Goal: Information Seeking & Learning: Learn about a topic

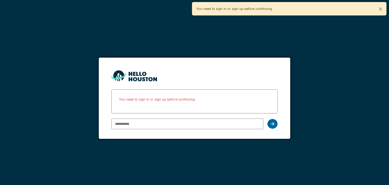
type input "**********"
click at [274, 125] on icon at bounding box center [273, 124] width 4 height 4
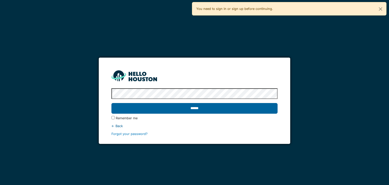
click at [209, 103] on input "******" at bounding box center [195, 108] width 166 height 11
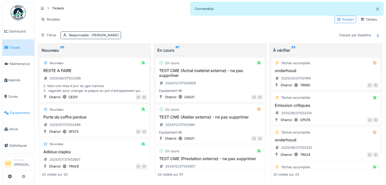
click at [21, 111] on span "Équipements" at bounding box center [21, 112] width 22 height 5
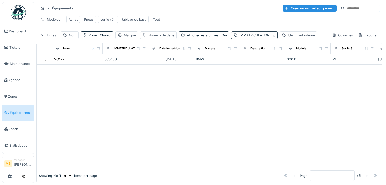
click at [270, 37] on span ": jc" at bounding box center [273, 35] width 6 height 4
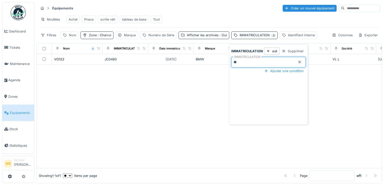
click at [249, 64] on input "**" at bounding box center [268, 62] width 75 height 11
type input "*"
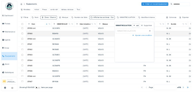
scroll to position [385, 0]
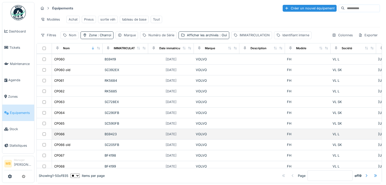
click at [77, 131] on div "CP066" at bounding box center [77, 133] width 47 height 5
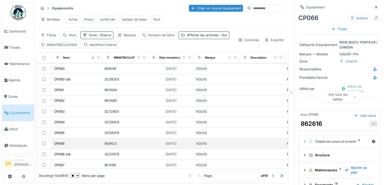
click at [92, 141] on div "CP066" at bounding box center [77, 143] width 47 height 5
click at [45, 138] on td at bounding box center [44, 143] width 15 height 11
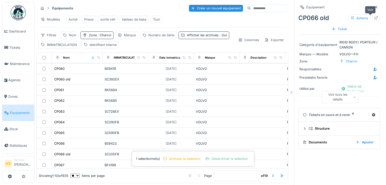
click at [375, 18] on icon at bounding box center [376, 17] width 3 height 3
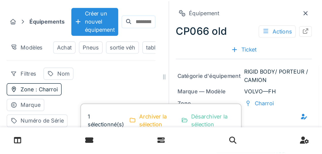
scroll to position [310, 0]
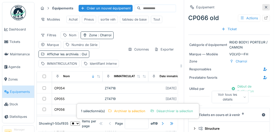
click at [264, 6] on div at bounding box center [266, 7] width 8 height 6
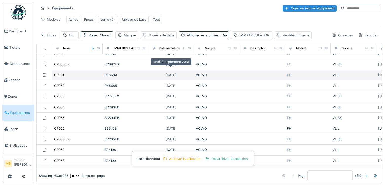
scroll to position [310, 0]
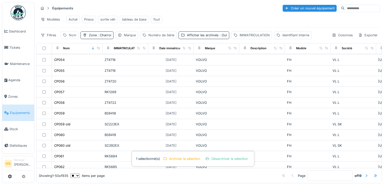
click at [74, 37] on div "Nom" at bounding box center [72, 35] width 7 height 5
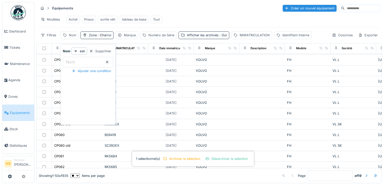
click at [85, 61] on input "Nom" at bounding box center [88, 62] width 50 height 11
type input "*****"
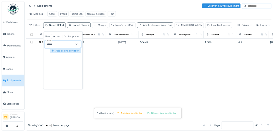
scroll to position [0, 0]
click at [45, 70] on div at bounding box center [209, 116] width 345 height 103
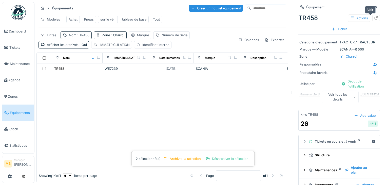
click at [374, 16] on div at bounding box center [376, 18] width 4 height 5
click at [144, 39] on div "Marque" at bounding box center [140, 34] width 23 height 7
click at [81, 86] on div at bounding box center [162, 121] width 251 height 94
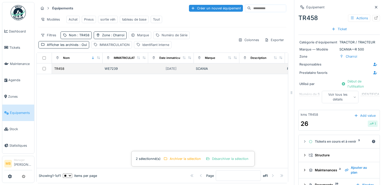
click at [91, 74] on td "TR458" at bounding box center [77, 68] width 51 height 11
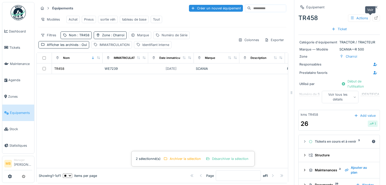
click at [374, 18] on icon at bounding box center [376, 17] width 4 height 3
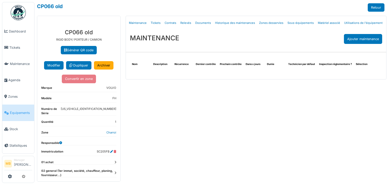
click at [85, 113] on dd "[US_VEHICLE_IDENTIFICATION_NUMBER]" at bounding box center [89, 110] width 56 height 7
drag, startPoint x: 82, startPoint y: 113, endPoint x: 114, endPoint y: 112, distance: 31.4
click at [114, 112] on div "**********" at bounding box center [78, 122] width 83 height 195
copy dd "[US_VEHICLE_IDENTIFICATION_NUMBER]"
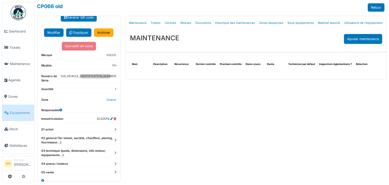
scroll to position [40, 0]
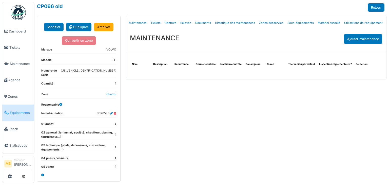
click at [115, 135] on icon at bounding box center [116, 134] width 2 height 3
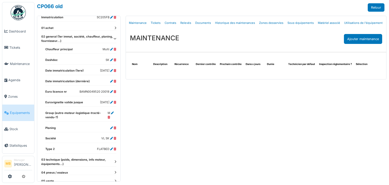
scroll to position [141, 0]
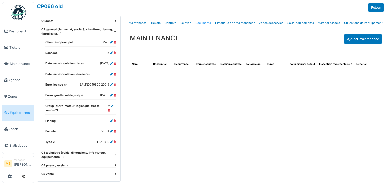
click at [205, 24] on link "Documents" at bounding box center [203, 23] width 20 height 12
select select "***"
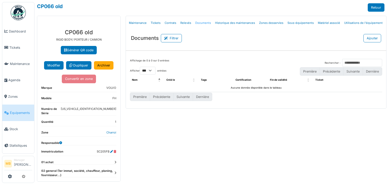
click at [198, 24] on link "Documents" at bounding box center [203, 23] width 20 height 12
select select "***"
click at [201, 22] on link "Documents" at bounding box center [203, 23] width 20 height 12
select select "***"
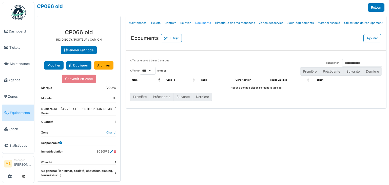
click at [199, 24] on link "Documents" at bounding box center [203, 23] width 20 height 12
select select "***"
click at [199, 22] on link "Documents" at bounding box center [203, 23] width 20 height 12
select select "***"
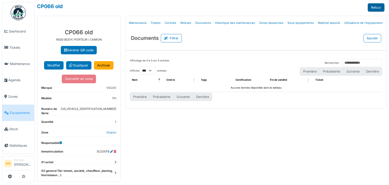
click at [379, 7] on link "Retour" at bounding box center [376, 7] width 17 height 8
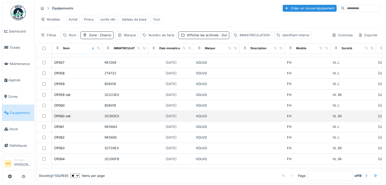
scroll to position [365, 0]
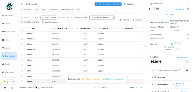
scroll to position [385, 0]
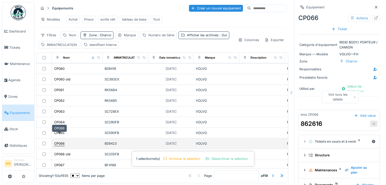
click at [62, 141] on div "CP066" at bounding box center [59, 143] width 10 height 5
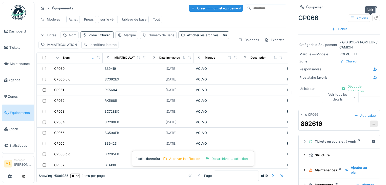
click at [374, 17] on icon at bounding box center [376, 17] width 4 height 3
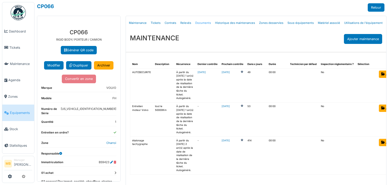
click at [200, 21] on link "Documents" at bounding box center [203, 23] width 20 height 12
select select "***"
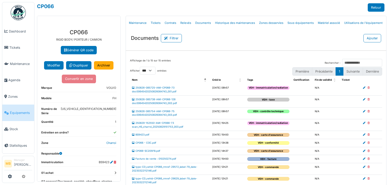
select select "***"
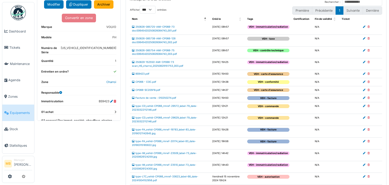
scroll to position [81, 0]
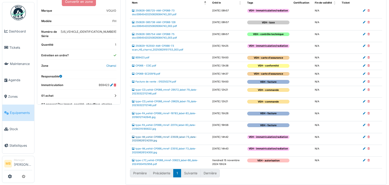
click at [159, 140] on link "type-IM_vehid-CP066_rmref-23509_label-73_date-20200626124259.jpg" at bounding box center [164, 138] width 65 height 7
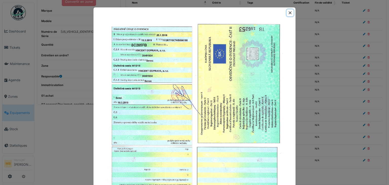
click at [291, 12] on button "Close" at bounding box center [290, 12] width 7 height 7
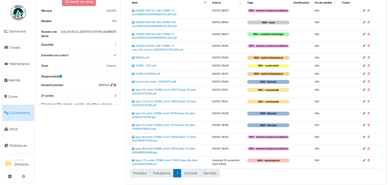
click at [157, 150] on link "type-IM_vehid-CP066_rmref-23510_label-73_date-20200626124300.jpg" at bounding box center [164, 150] width 64 height 7
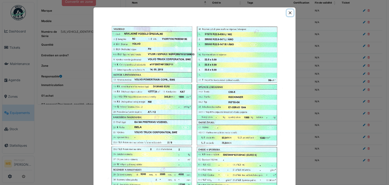
click at [291, 10] on button "Close" at bounding box center [290, 12] width 7 height 7
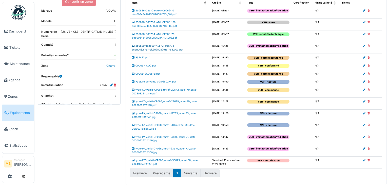
click at [163, 44] on link "250829-152550-AMI-CP066-73 scan_HS_charroi_20250829151753_003.pdf" at bounding box center [157, 47] width 51 height 7
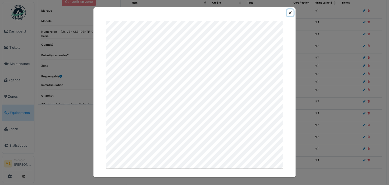
click at [292, 11] on button "Close" at bounding box center [290, 12] width 7 height 7
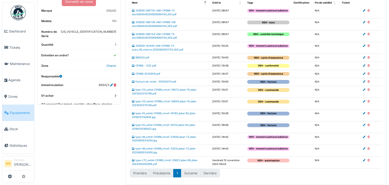
click at [363, 45] on icon at bounding box center [364, 46] width 3 height 3
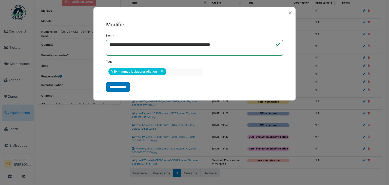
click at [175, 71] on input "null" at bounding box center [185, 71] width 36 height 7
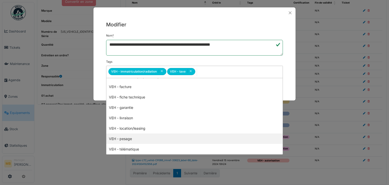
scroll to position [111, 0]
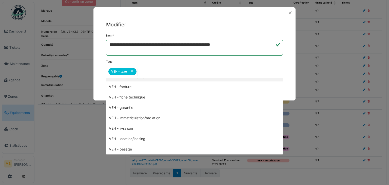
click at [289, 83] on div "**********" at bounding box center [195, 56] width 202 height 76
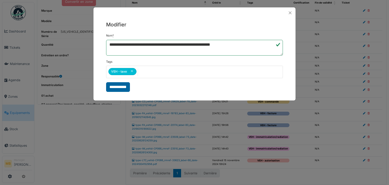
click at [117, 89] on input "**********" at bounding box center [118, 87] width 24 height 10
select select "***"
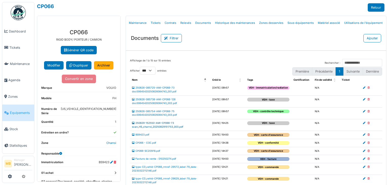
click at [161, 123] on link "250829-152550-AMI-CP066-73 scan_HS_charroi_20250829151753_003.pdf" at bounding box center [157, 124] width 51 height 7
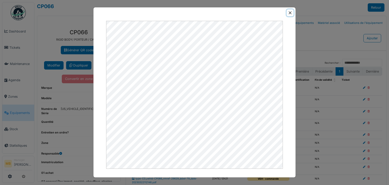
click at [289, 14] on button "Close" at bounding box center [290, 12] width 7 height 7
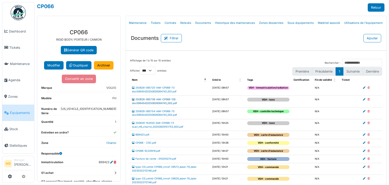
click at [148, 99] on link "250826-085738-AMI-CP066-128 doc00645420250826084743_002.pdf" at bounding box center [154, 101] width 45 height 7
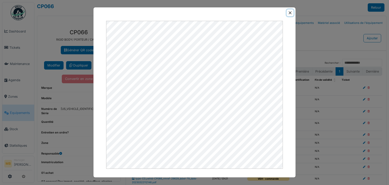
click at [291, 12] on button "Close" at bounding box center [290, 12] width 7 height 7
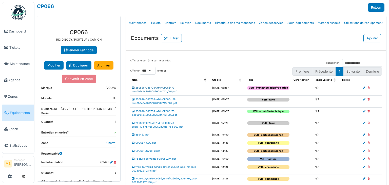
click at [158, 88] on link "250826-085725-AMI-CP066-73 doc00645420250826084743_001.pdf" at bounding box center [154, 89] width 45 height 7
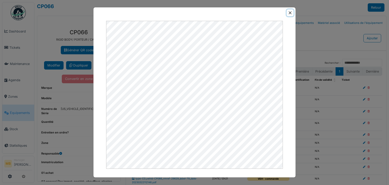
click at [291, 13] on button "Close" at bounding box center [290, 12] width 7 height 7
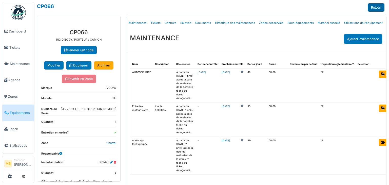
click at [373, 8] on link "Retour" at bounding box center [376, 7] width 17 height 8
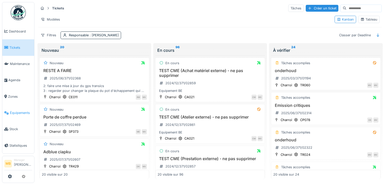
click at [33, 114] on link "Équipements" at bounding box center [18, 112] width 32 height 16
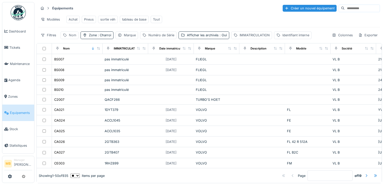
click at [74, 38] on div "Nom" at bounding box center [72, 35] width 7 height 5
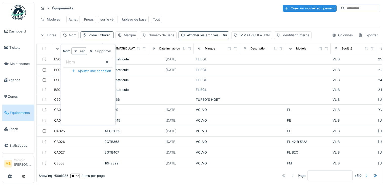
click at [78, 60] on input "Nom" at bounding box center [88, 62] width 50 height 11
type input "*****"
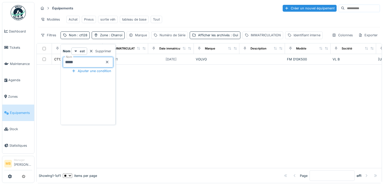
click at [167, 82] on div at bounding box center [209, 116] width 345 height 103
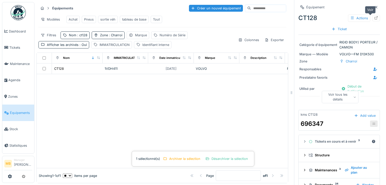
click at [374, 18] on icon at bounding box center [376, 17] width 4 height 3
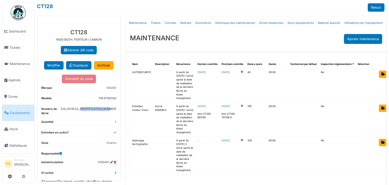
drag, startPoint x: 83, startPoint y: 114, endPoint x: 116, endPoint y: 112, distance: 33.7
click at [116, 112] on div "**********" at bounding box center [79, 99] width 84 height 166
copy dd "YV2XT40C3JB870392"
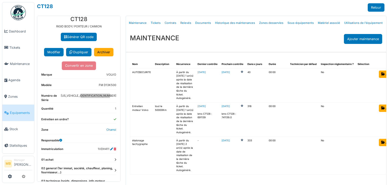
scroll to position [20, 0]
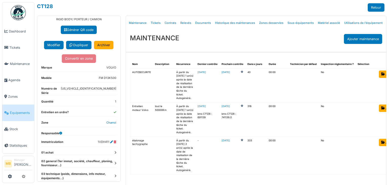
click at [113, 165] on div "**********" at bounding box center [78, 107] width 83 height 205
click at [115, 165] on icon at bounding box center [116, 163] width 2 height 3
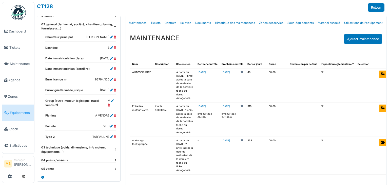
scroll to position [160, 0]
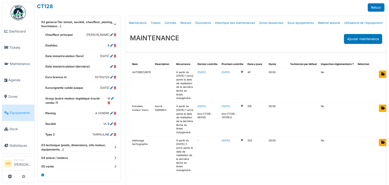
click at [110, 147] on dt "03 technique (poids, dimensions, info moteur, équipements...)" at bounding box center [78, 147] width 75 height 9
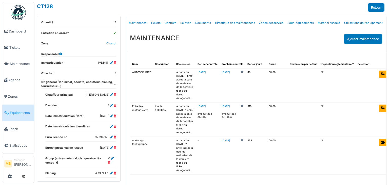
scroll to position [79, 0]
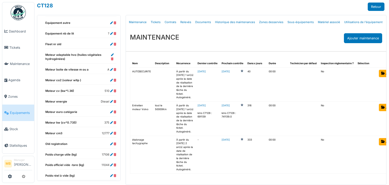
scroll to position [0, 0]
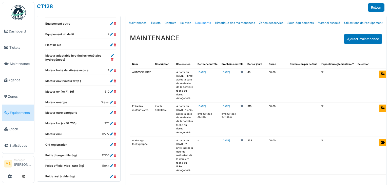
click at [198, 23] on link "Documents" at bounding box center [203, 23] width 20 height 12
select select "***"
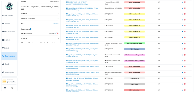
scroll to position [75, 0]
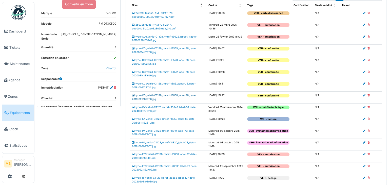
click at [153, 94] on link "type-CC_vehid-CT128_rmref-18868_label-78_date-20181029162736.jpg" at bounding box center [164, 97] width 64 height 7
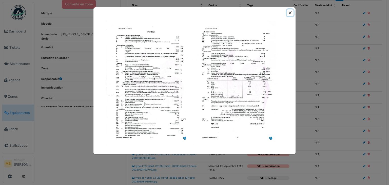
click at [292, 11] on button "Close" at bounding box center [290, 12] width 7 height 7
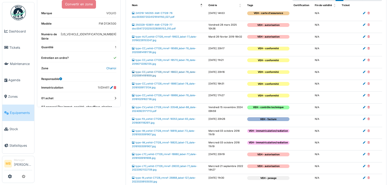
click at [167, 71] on link "type-CC_vehid-CT128_rmref-18822_label-78_date-20200814181659.jpg" at bounding box center [164, 73] width 64 height 7
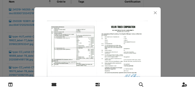
scroll to position [10, 0]
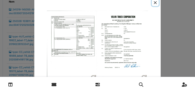
click at [155, 2] on button "Close" at bounding box center [155, 2] width 7 height 7
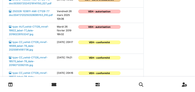
scroll to position [85, 0]
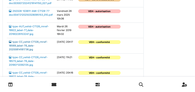
click at [25, 46] on link "type-CC_vehid-CT128_rmref-18569_label-78_date-20200814181736.jpg" at bounding box center [28, 46] width 39 height 10
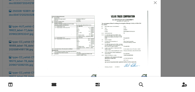
scroll to position [0, 0]
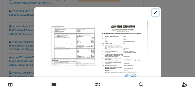
click at [155, 12] on button "Close" at bounding box center [155, 12] width 7 height 7
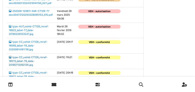
click at [14, 61] on link "type-CC_vehid-CT128_rmref-18570_label-78_date-20190712092135.jpg" at bounding box center [28, 61] width 39 height 10
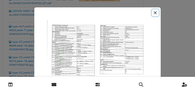
click at [154, 12] on button "Close" at bounding box center [155, 12] width 7 height 7
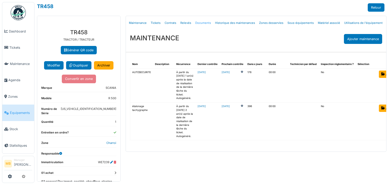
click at [201, 23] on link "Documents" at bounding box center [203, 23] width 20 height 12
select select "***"
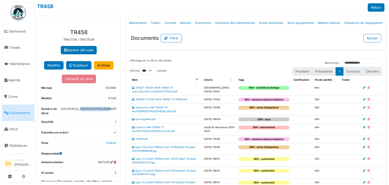
drag, startPoint x: 84, startPoint y: 113, endPoint x: 117, endPoint y: 114, distance: 33.2
click at [117, 114] on div "**********" at bounding box center [79, 99] width 84 height 166
copy dd "[US_VEHICLE_IDENTIFICATION_NUMBER]"
click at [202, 22] on link "Documents" at bounding box center [203, 23] width 20 height 12
select select "***"
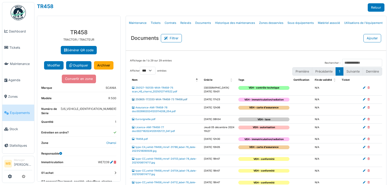
click at [162, 98] on link "250805-172333-MVA-TR458-73 TR458.pdf" at bounding box center [160, 99] width 56 height 3
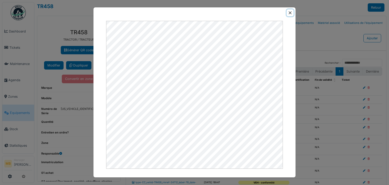
click at [290, 14] on button "Close" at bounding box center [290, 12] width 7 height 7
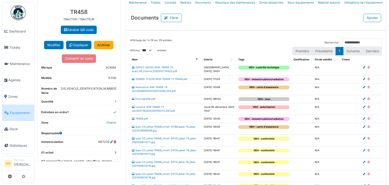
scroll to position [41, 0]
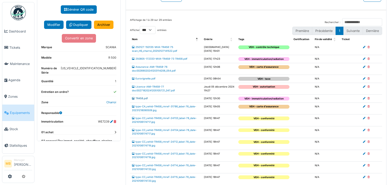
click at [137, 100] on link "TR458.pdf" at bounding box center [140, 98] width 16 height 3
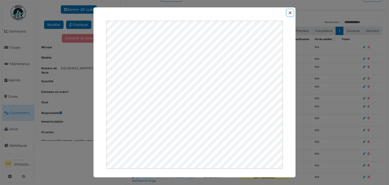
click at [291, 12] on button "Close" at bounding box center [290, 12] width 7 height 7
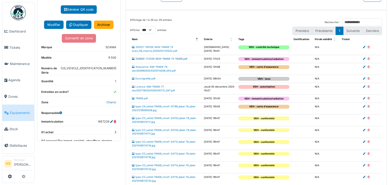
click at [167, 58] on link "250805-172333-MVA-TR458-73 TR458.pdf" at bounding box center [160, 58] width 56 height 3
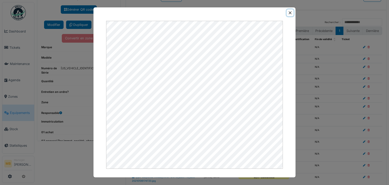
click at [292, 12] on button "Close" at bounding box center [290, 12] width 7 height 7
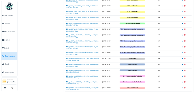
scroll to position [183, 0]
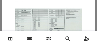
scroll to position [0, 0]
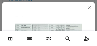
click at [63, 20] on img at bounding box center [48, 40] width 67 height 48
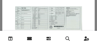
scroll to position [20, 0]
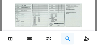
click at [66, 37] on icon at bounding box center [68, 39] width 4 height 4
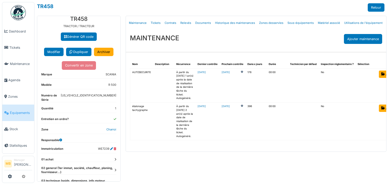
scroll to position [41, 0]
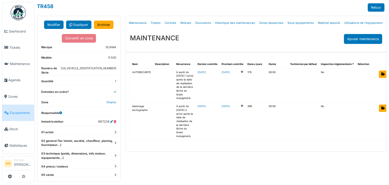
click at [111, 144] on dt "02 general (1er immat, société, chauffeur, planing, fournisseur...)" at bounding box center [78, 143] width 75 height 9
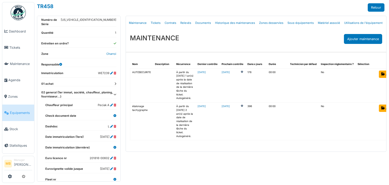
scroll to position [101, 0]
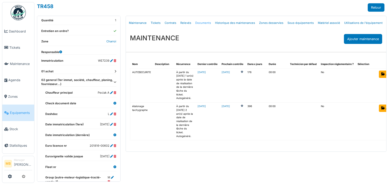
click at [203, 23] on link "Documents" at bounding box center [203, 23] width 20 height 12
select select "***"
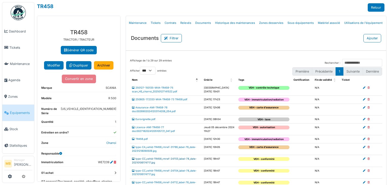
click at [166, 164] on link "type-CC_vehid-TR458_rmref-24703_label-78_date-20210106174717.jpg" at bounding box center [164, 160] width 65 height 7
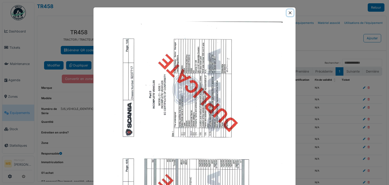
click at [289, 14] on button "Close" at bounding box center [290, 12] width 7 height 7
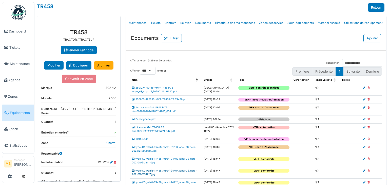
click at [170, 176] on link "type-CC_vehid-TR458_rmref-24704_label-78_date-20210106174717.jpg" at bounding box center [164, 172] width 65 height 7
